Goal: Task Accomplishment & Management: Use online tool/utility

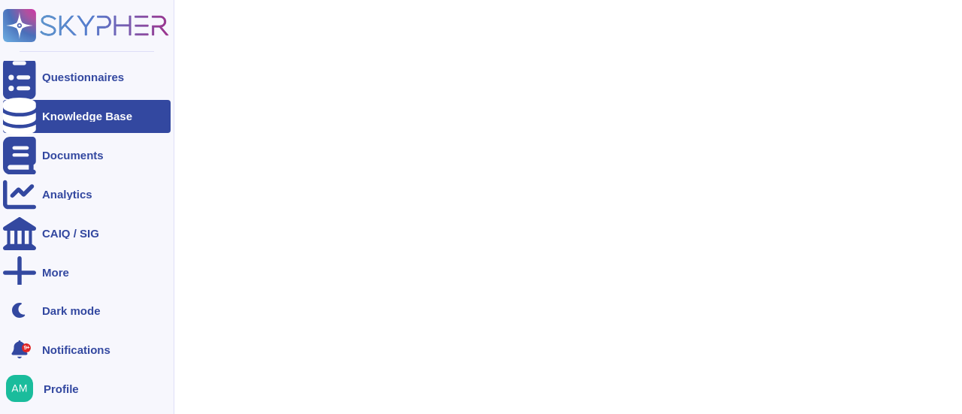
click at [27, 112] on icon at bounding box center [19, 117] width 33 height 38
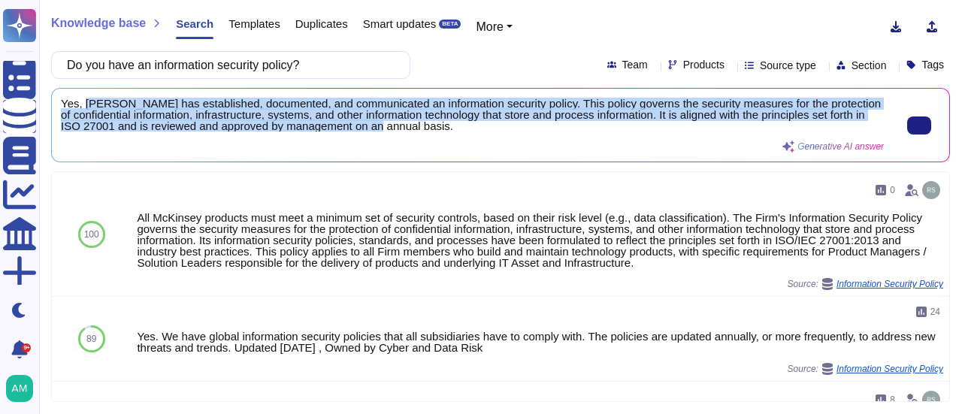
scroll to position [2, 0]
drag, startPoint x: 83, startPoint y: 105, endPoint x: 451, endPoint y: 128, distance: 368.8
click at [451, 128] on span "Yes, [PERSON_NAME] has established, documented, and communicated an information…" at bounding box center [472, 115] width 823 height 34
copy span "McKinsey has established, documented, and communicated an information security …"
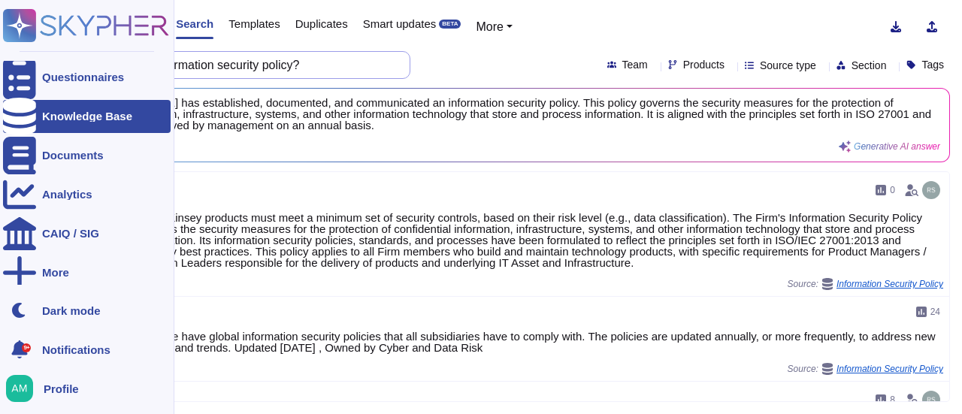
drag, startPoint x: 331, startPoint y: 73, endPoint x: 26, endPoint y: 52, distance: 305.7
click at [26, 52] on div "Questionnaires Knowledge Base Documents Analytics CAIQ / SIG More Dark mode 9+ …" at bounding box center [481, 207] width 962 height 414
paste input "• Training content evidence that Staff and Contractors are at least annually co…"
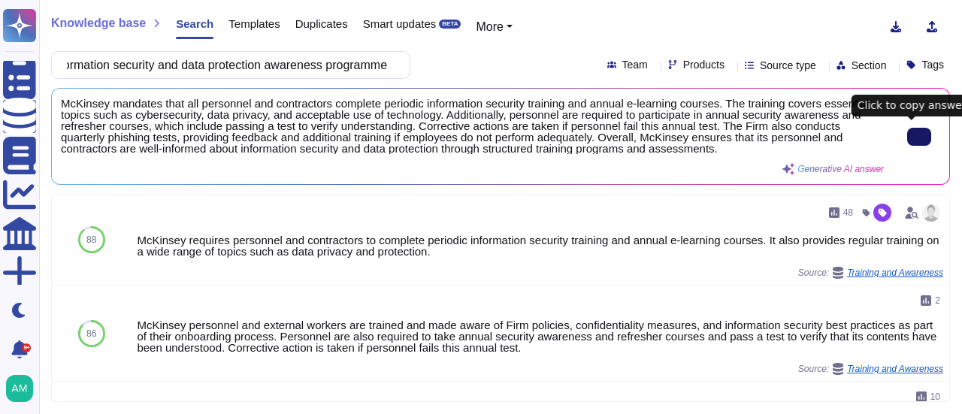
scroll to position [0, 0]
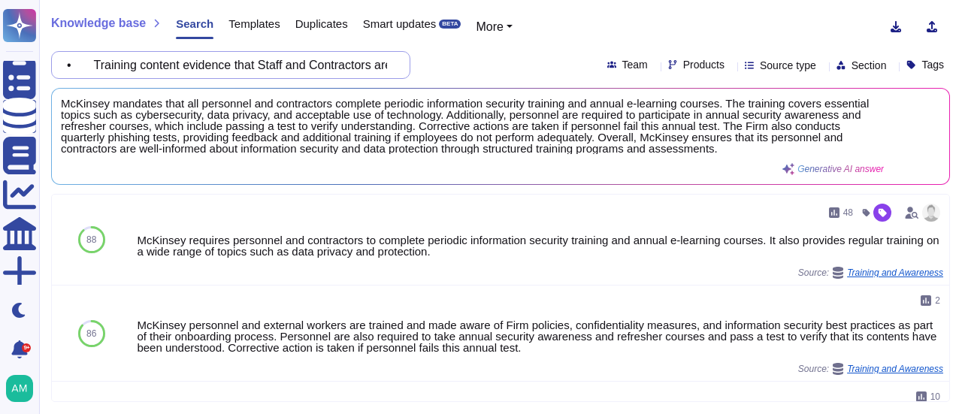
click at [219, 71] on input "• Training content evidence that Staff and Contractors are at least annually co…" at bounding box center [226, 65] width 335 height 26
click at [221, 71] on input "• Training content evidence that Staff and Contractors are at least annually co…" at bounding box center [226, 65] width 335 height 26
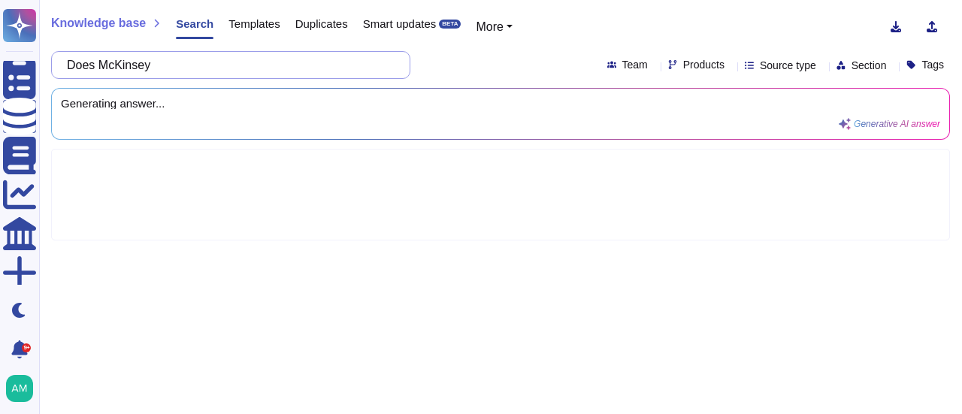
paste input "operates formal processes for responding to security incidents"
drag, startPoint x: 200, startPoint y: 65, endPoint x: 263, endPoint y: 73, distance: 63.6
click at [200, 65] on input "Does [PERSON_NAME] operates formal processes for responding to security inciden…" at bounding box center [226, 65] width 335 height 26
type input "Does [PERSON_NAME] operate formal processes for responding to security incidents"
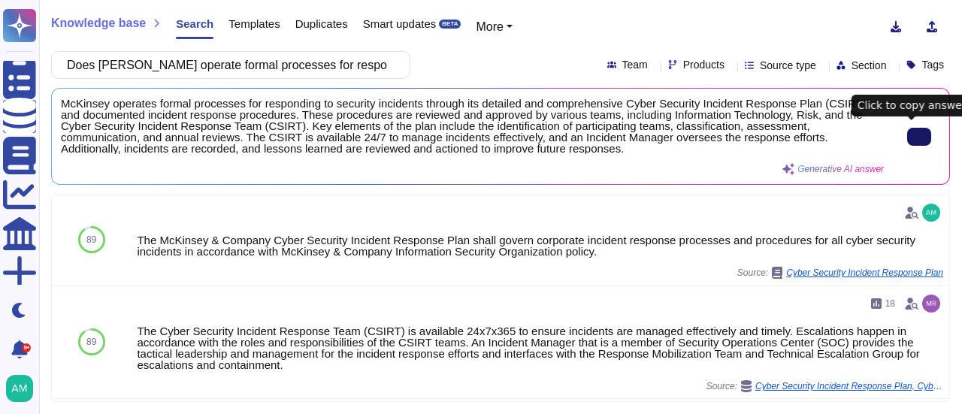
click at [907, 133] on button at bounding box center [919, 137] width 24 height 18
